Goal: Find specific page/section: Find specific page/section

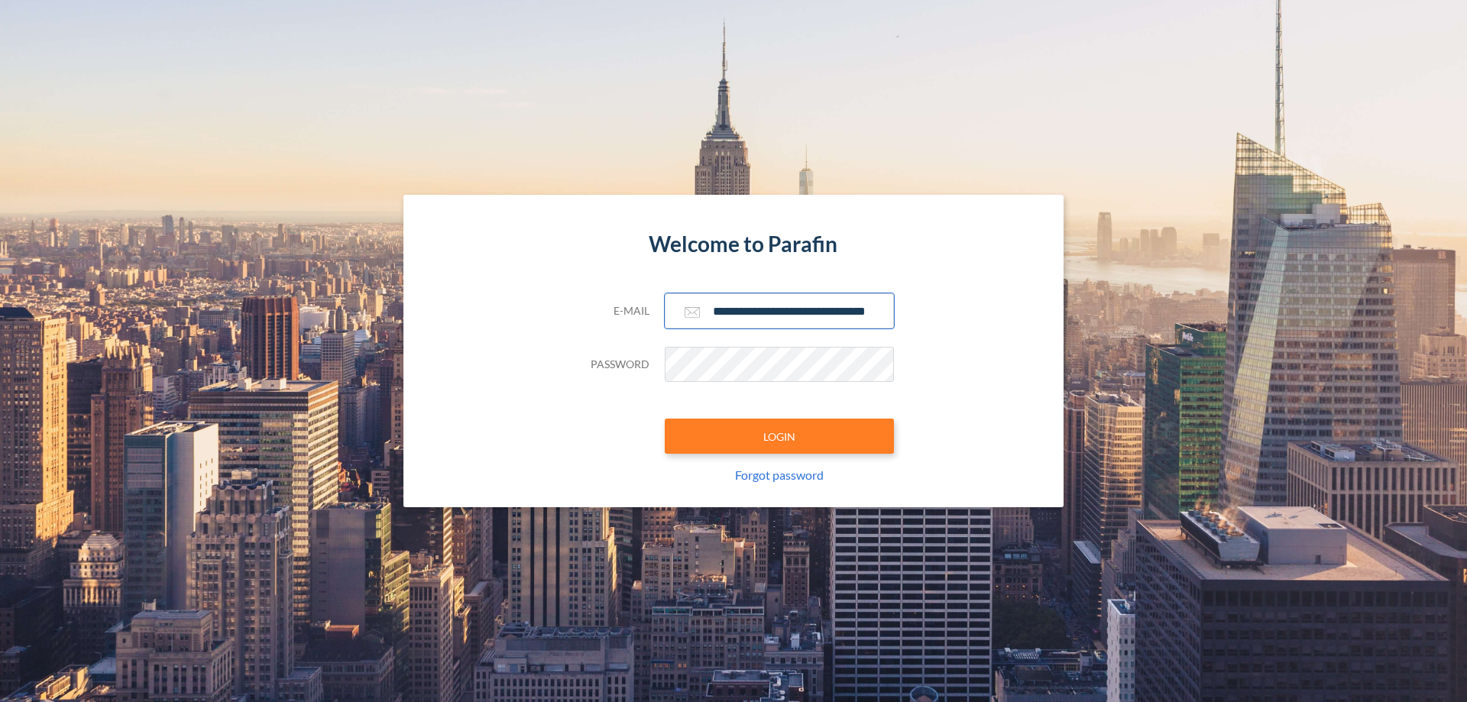
type input "**********"
click at [779, 436] on button "LOGIN" at bounding box center [779, 436] width 229 height 35
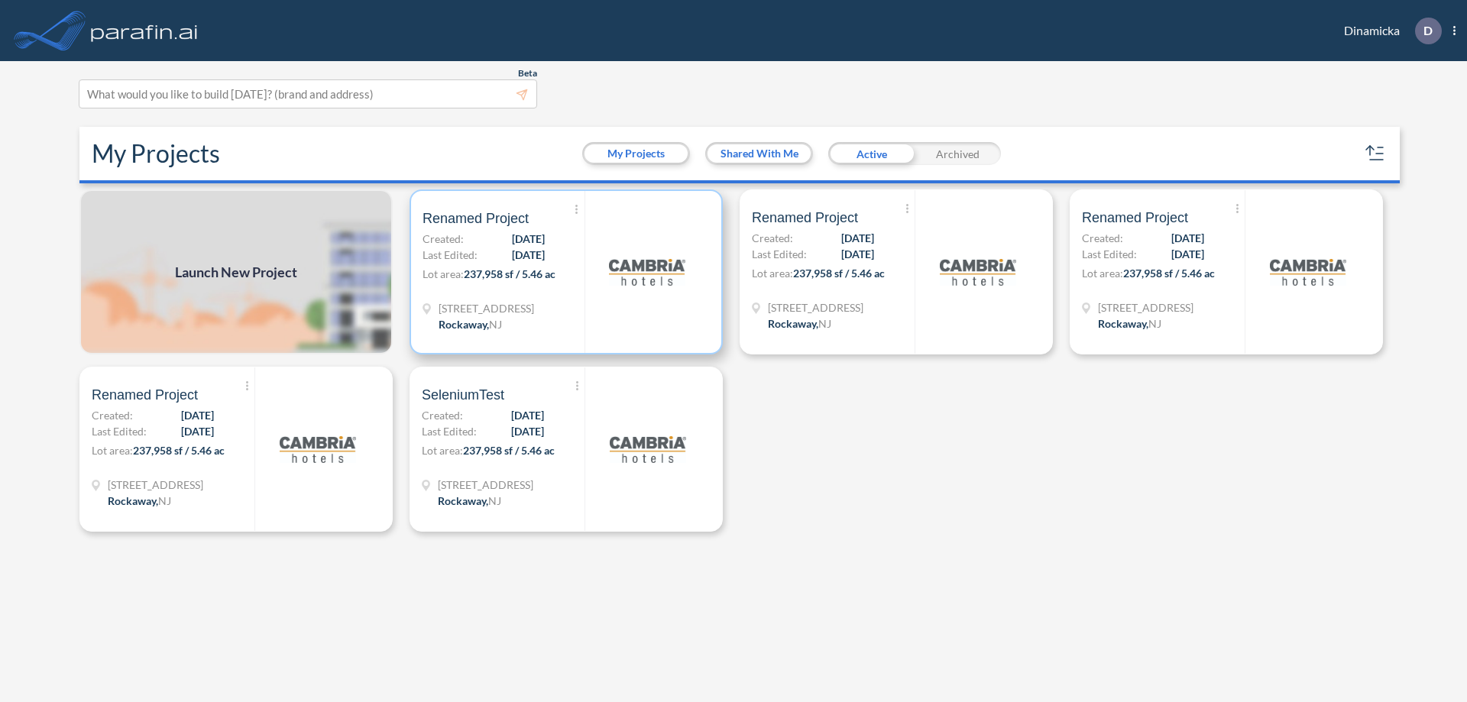
scroll to position [4, 0]
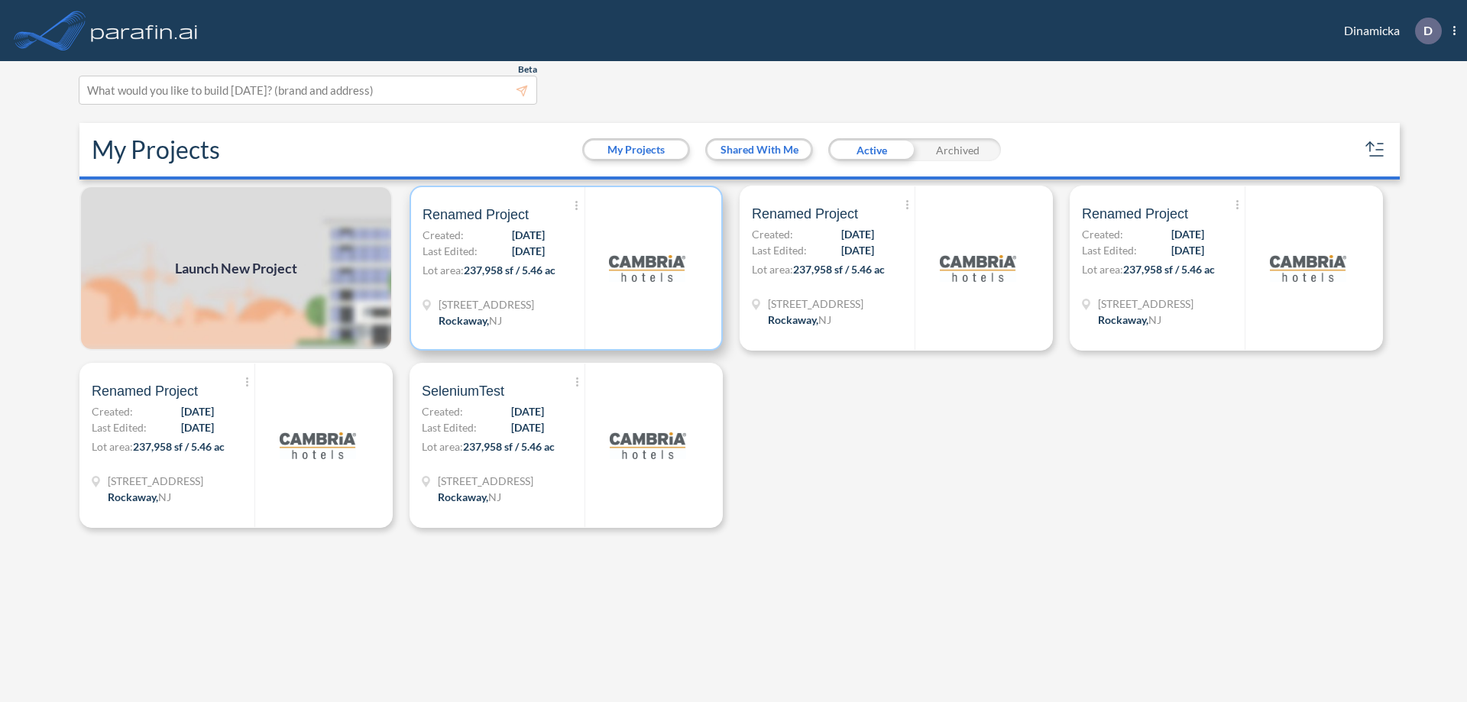
click at [566, 268] on p "Lot area: 237,958 sf / 5.46 ac" at bounding box center [504, 273] width 162 height 22
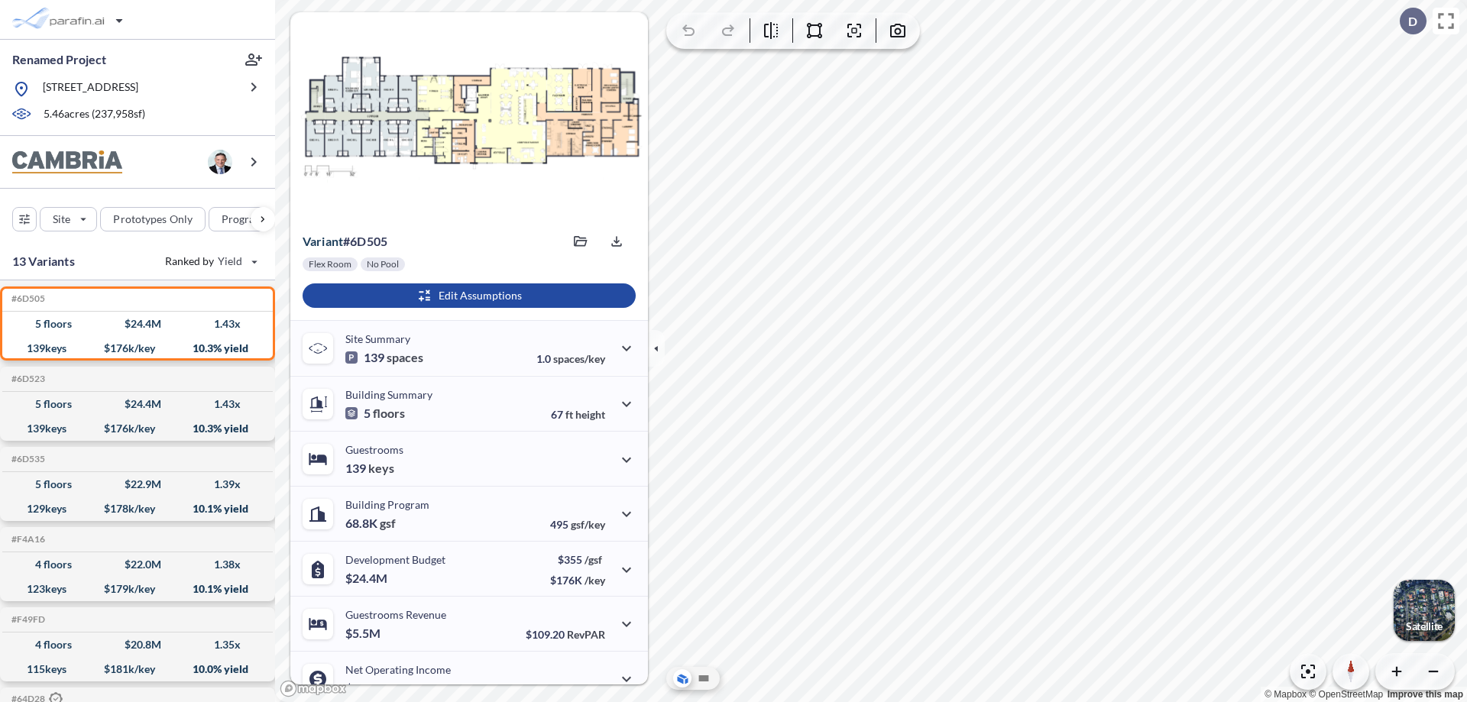
scroll to position [77, 0]
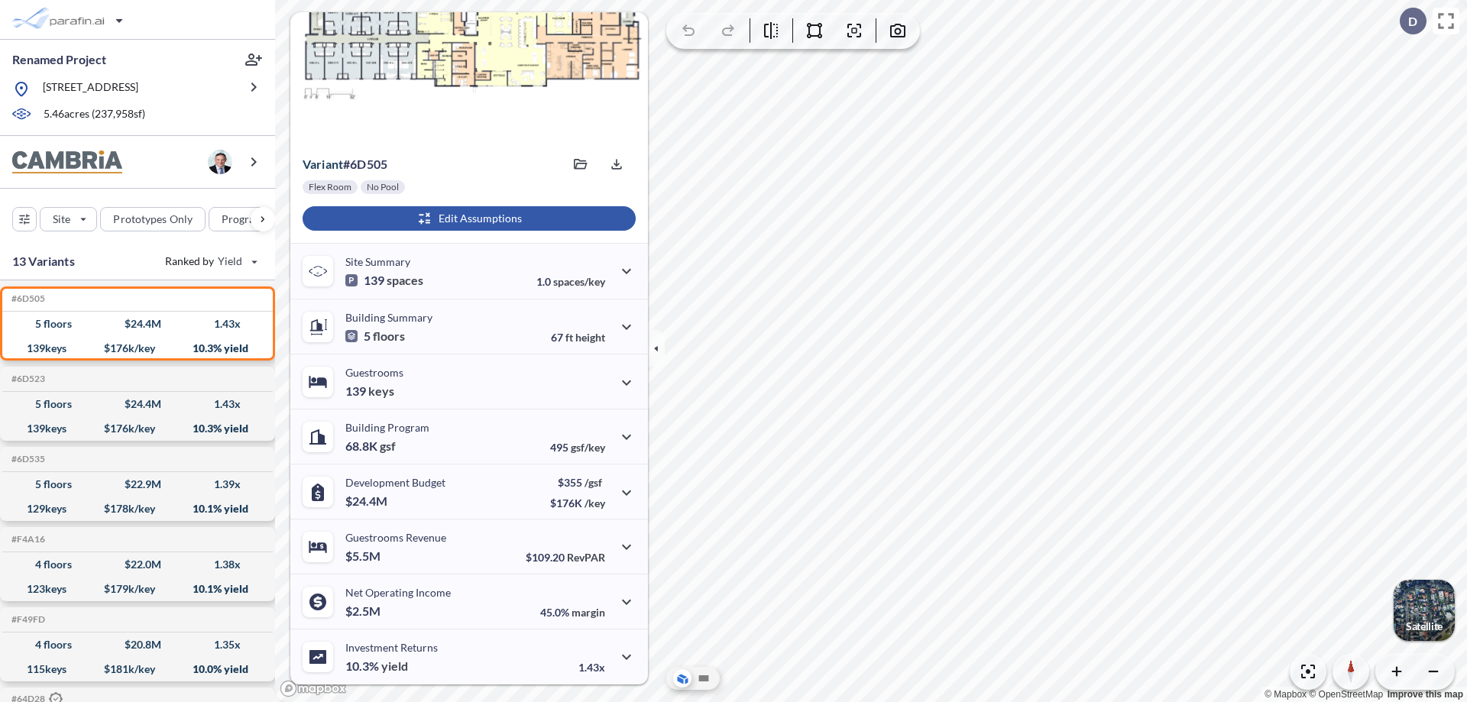
click at [467, 219] on div "button" at bounding box center [469, 218] width 333 height 24
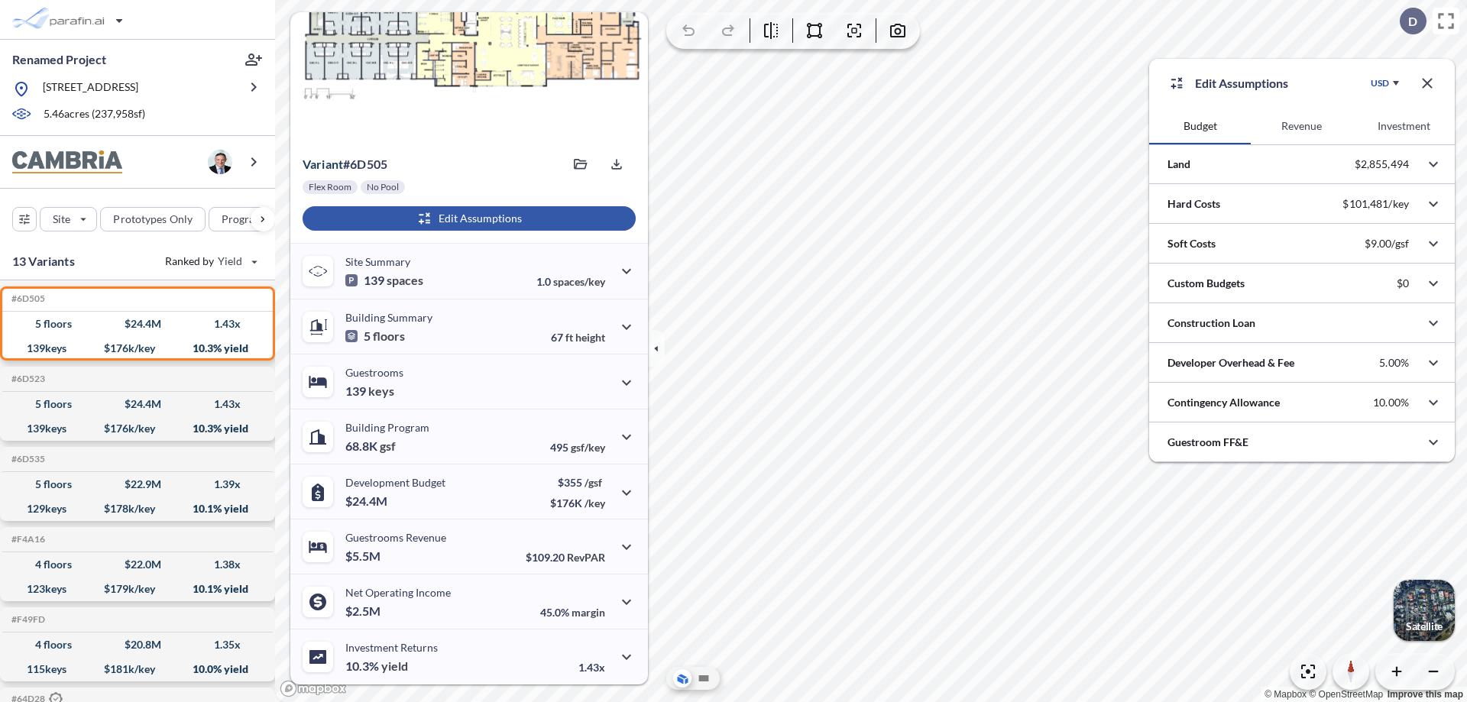
click at [1404, 126] on button "Investment" at bounding box center [1404, 126] width 102 height 37
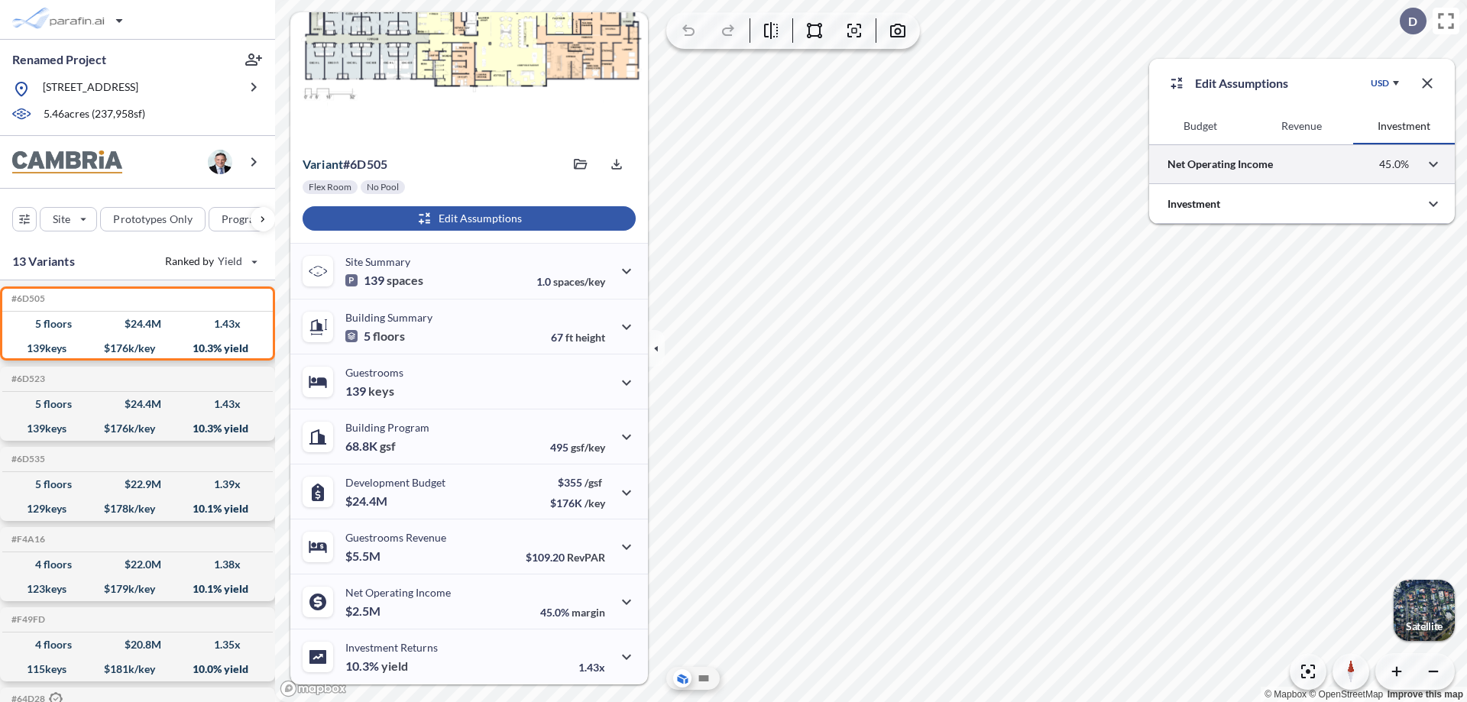
click at [1302, 164] on div at bounding box center [1302, 163] width 306 height 39
